Goal: Use online tool/utility: Utilize a website feature to perform a specific function

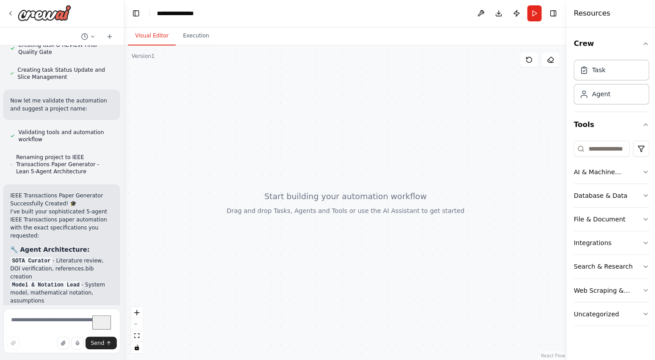
scroll to position [3623, 0]
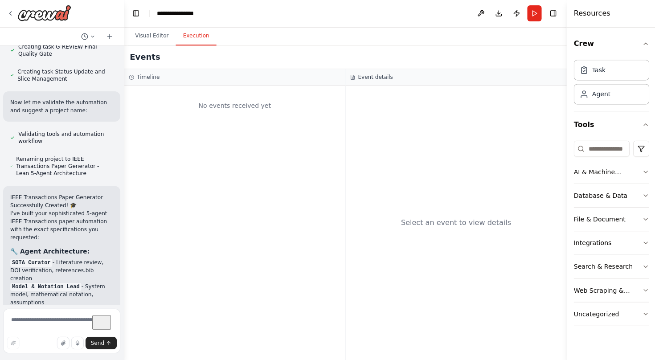
click at [182, 34] on button "Execution" at bounding box center [196, 37] width 41 height 19
click at [149, 37] on button "Visual Editor" at bounding box center [152, 37] width 48 height 19
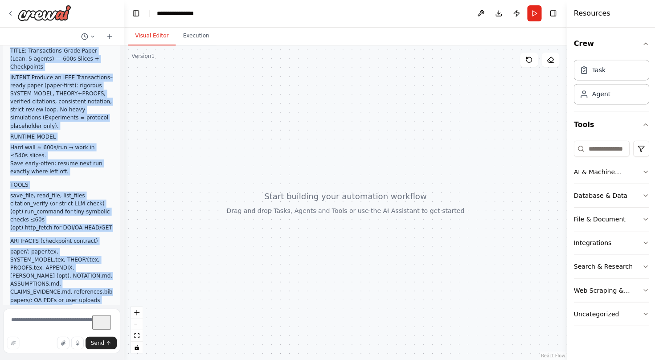
scroll to position [0, 0]
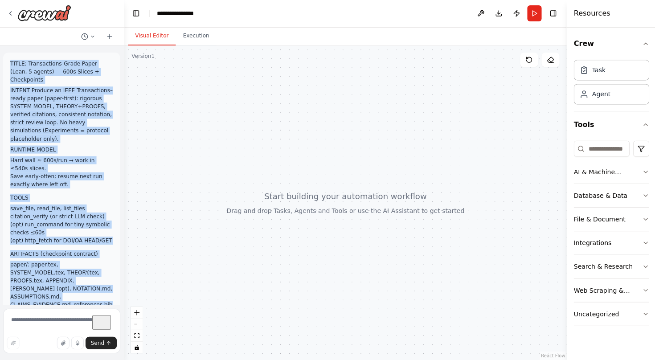
drag, startPoint x: 94, startPoint y: 235, endPoint x: 8, endPoint y: 61, distance: 194.0
copy div "LOREM: Ipsumdolorsi-Ametc Adipi (Elit, 0 seddoe) — 755t Incidi + Utlaboreetd MA…"
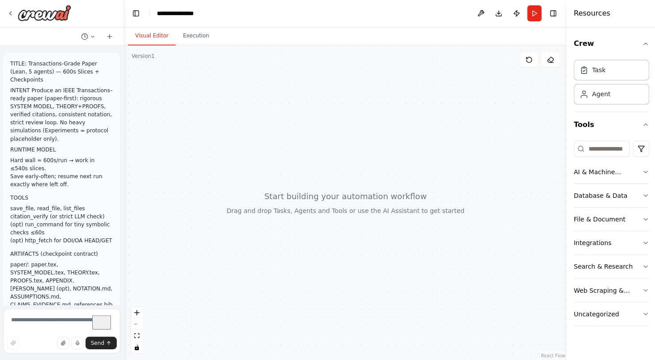
click at [170, 14] on div "**********" at bounding box center [180, 14] width 46 height 9
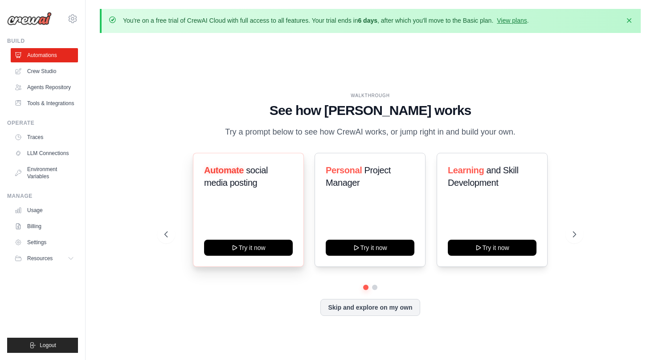
scroll to position [31, 0]
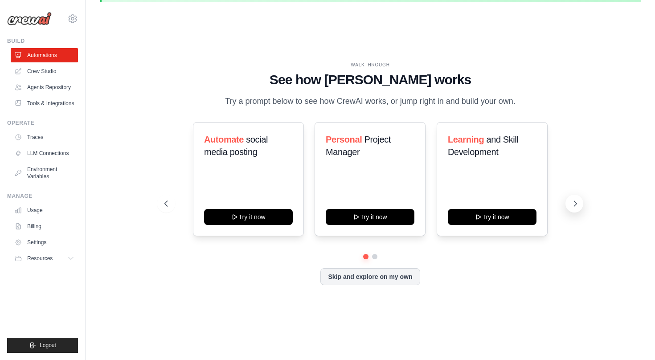
click at [572, 208] on icon at bounding box center [575, 203] width 9 height 9
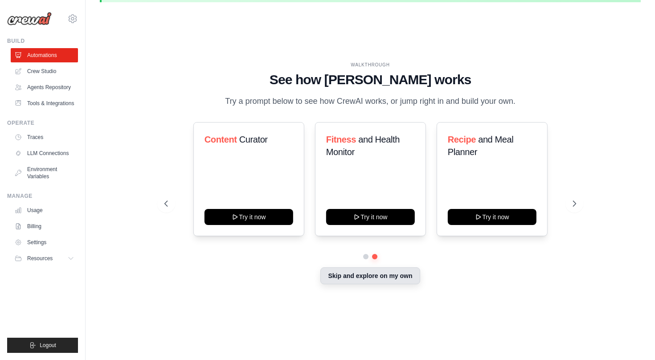
click at [401, 283] on button "Skip and explore on my own" at bounding box center [370, 276] width 99 height 17
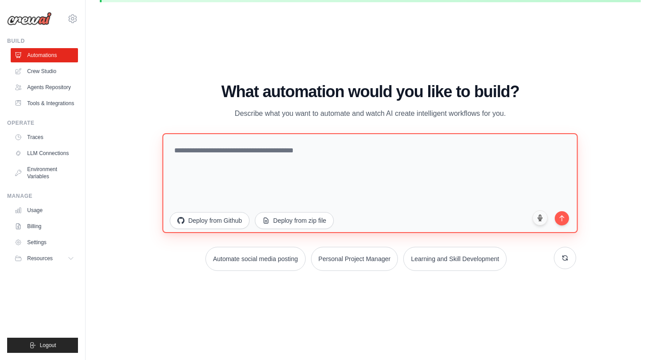
click at [362, 176] on textarea at bounding box center [371, 183] width 416 height 100
paste textarea "**********"
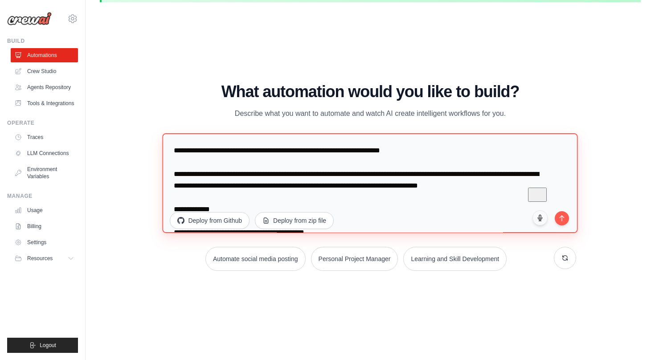
scroll to position [853, 0]
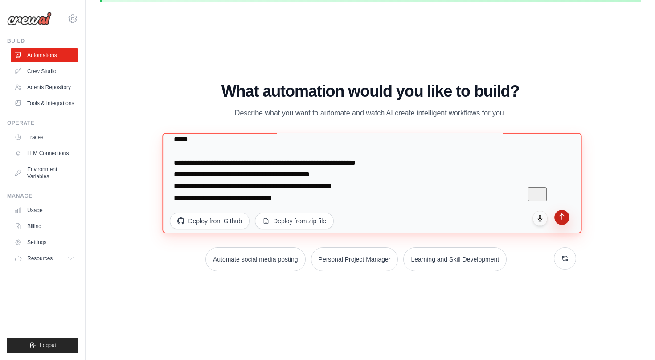
type textarea "**********"
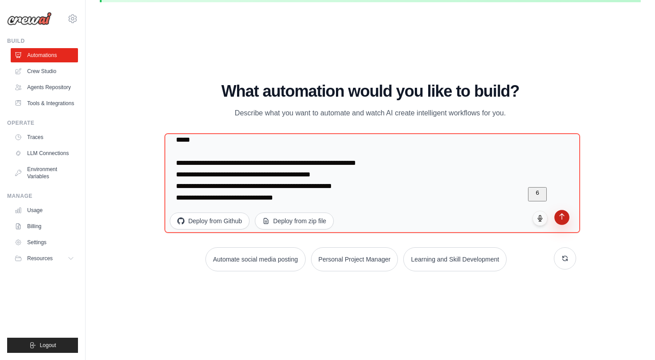
click at [565, 222] on button "submit" at bounding box center [562, 217] width 15 height 15
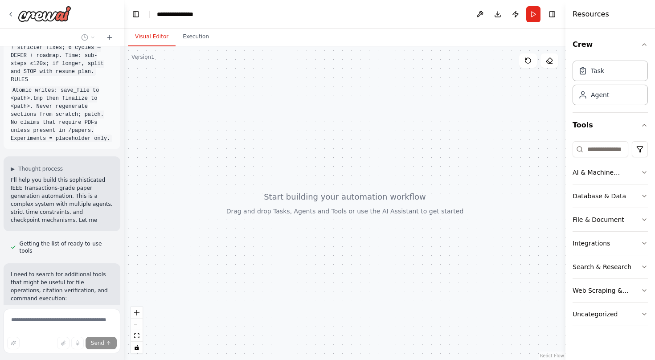
scroll to position [1168, 0]
